Goal: Task Accomplishment & Management: Manage account settings

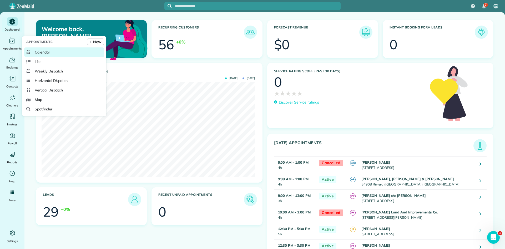
click at [46, 51] on span "Calendar" at bounding box center [42, 51] width 15 height 5
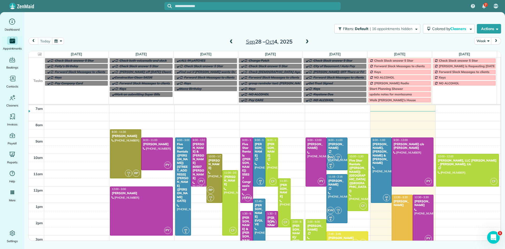
click at [232, 42] on span at bounding box center [231, 41] width 6 height 5
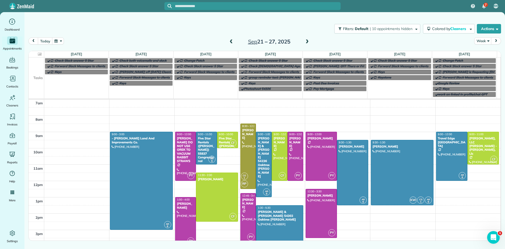
click at [308, 43] on span at bounding box center [307, 41] width 6 height 5
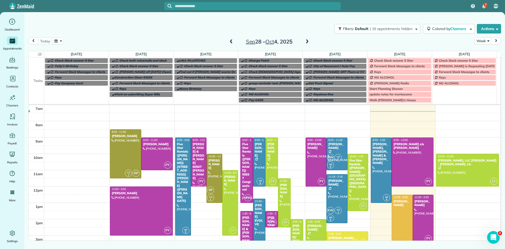
drag, startPoint x: 308, startPoint y: 43, endPoint x: 197, endPoint y: 34, distance: 111.1
click at [192, 34] on div "Filters: Default | 16 appointments hidden Colored by Cleaners Color by Cleaner …" at bounding box center [264, 117] width 480 height 211
click at [231, 40] on span at bounding box center [231, 41] width 6 height 5
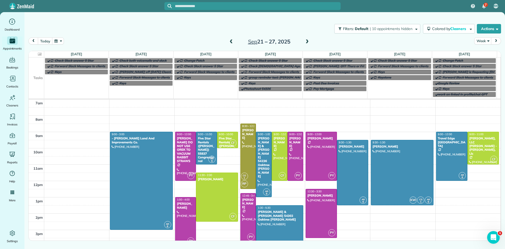
click at [231, 42] on span at bounding box center [231, 41] width 6 height 5
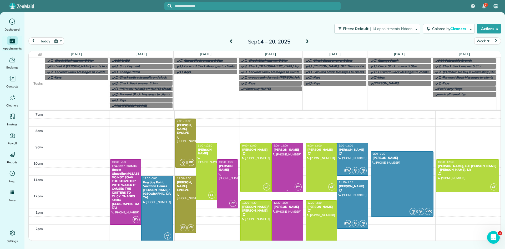
click at [290, 170] on div at bounding box center [287, 167] width 31 height 48
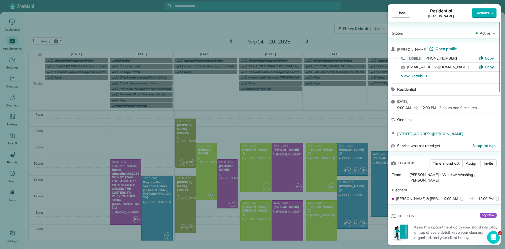
click at [403, 13] on span "Close" at bounding box center [400, 12] width 9 height 5
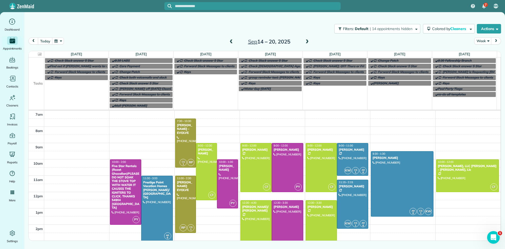
click at [307, 42] on span at bounding box center [307, 41] width 6 height 5
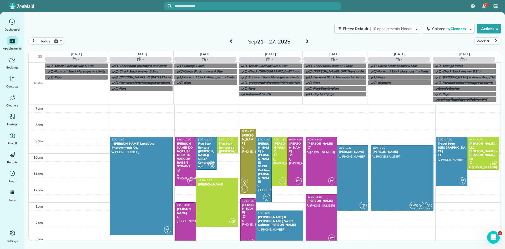
click at [307, 42] on span at bounding box center [307, 41] width 6 height 5
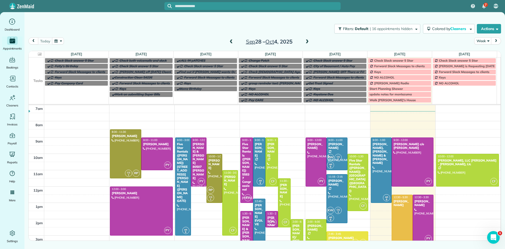
click at [307, 42] on span at bounding box center [307, 41] width 6 height 5
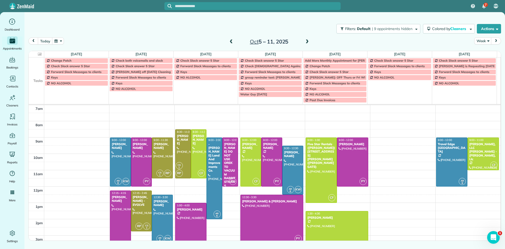
click at [307, 42] on span at bounding box center [307, 41] width 6 height 5
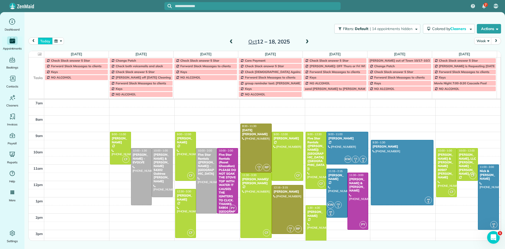
click at [42, 42] on button "today" at bounding box center [45, 40] width 14 height 7
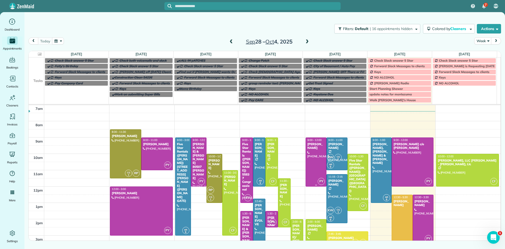
click at [307, 161] on div at bounding box center [316, 162] width 21 height 48
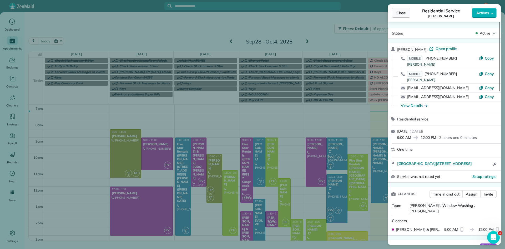
click at [400, 14] on span "Close" at bounding box center [400, 12] width 9 height 5
